Goal: Information Seeking & Learning: Learn about a topic

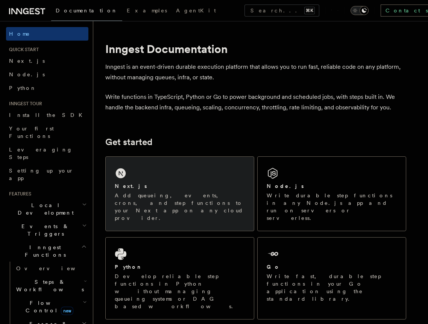
click at [164, 190] on div "Next.js" at bounding box center [180, 187] width 130 height 8
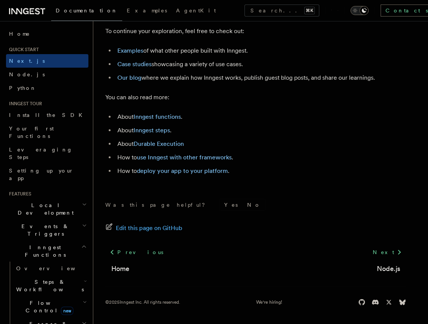
scroll to position [4741, 0]
click at [145, 120] on link "Inngest functions" at bounding box center [157, 116] width 47 height 7
click at [148, 135] on li "About Inngest steps ." at bounding box center [260, 130] width 291 height 11
click at [150, 134] on link "Inngest steps" at bounding box center [152, 130] width 37 height 7
click at [152, 148] on link "Durable Execution" at bounding box center [159, 143] width 50 height 7
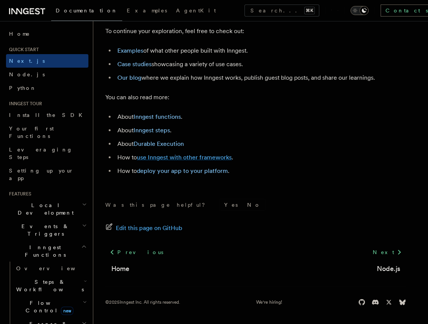
click at [161, 161] on link "use Inngest with other frameworks" at bounding box center [184, 157] width 95 height 7
click at [163, 175] on link "deploy your app to your platform" at bounding box center [182, 170] width 91 height 7
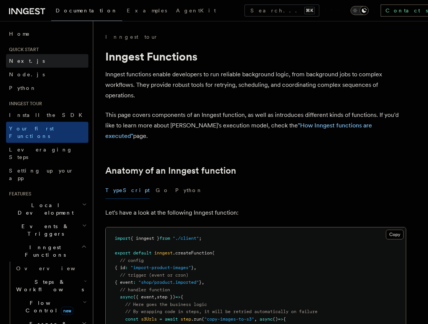
click at [17, 57] on span "Next.js" at bounding box center [27, 61] width 36 height 8
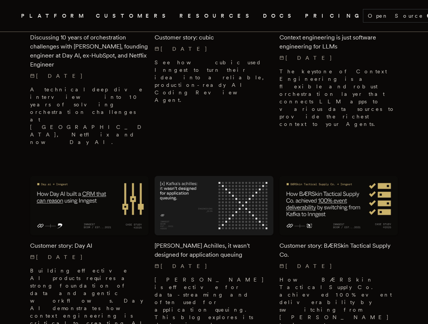
scroll to position [818, 0]
